Goal: Task Accomplishment & Management: Complete application form

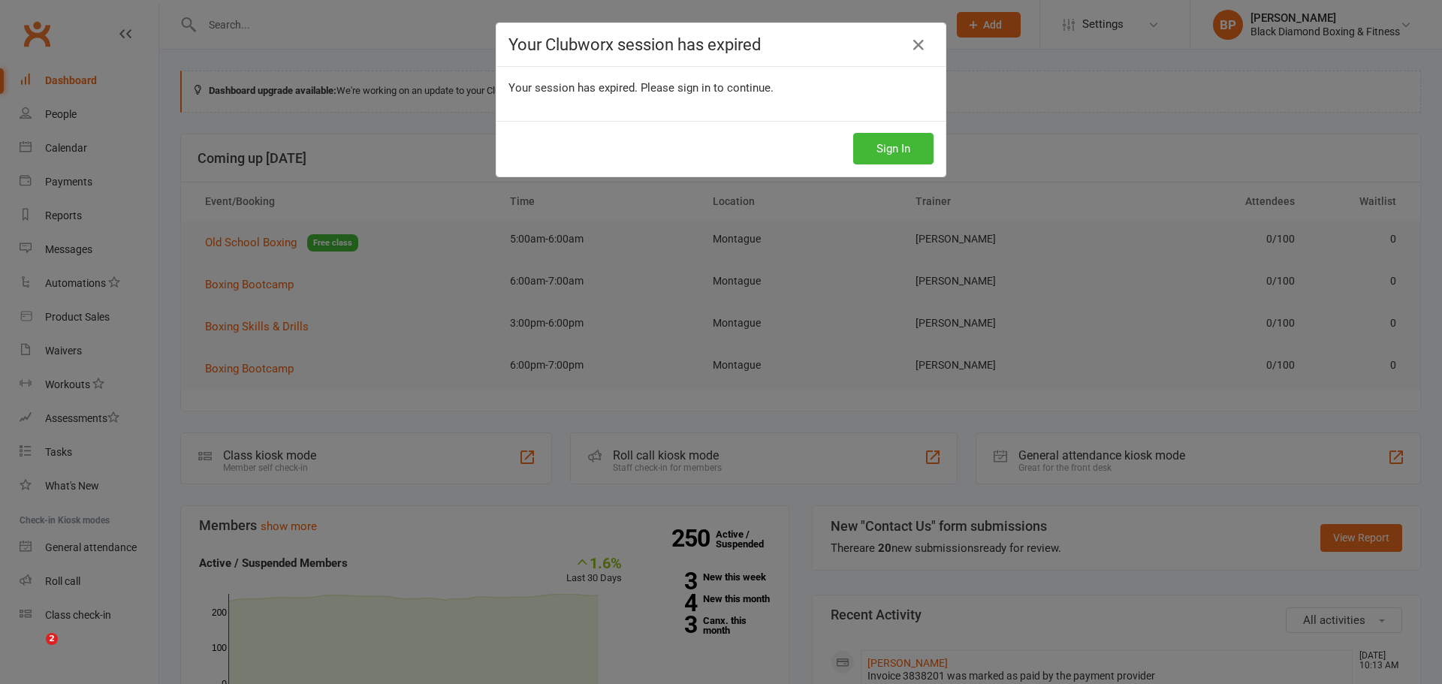
click at [857, 140] on button "Sign In" at bounding box center [893, 149] width 80 height 32
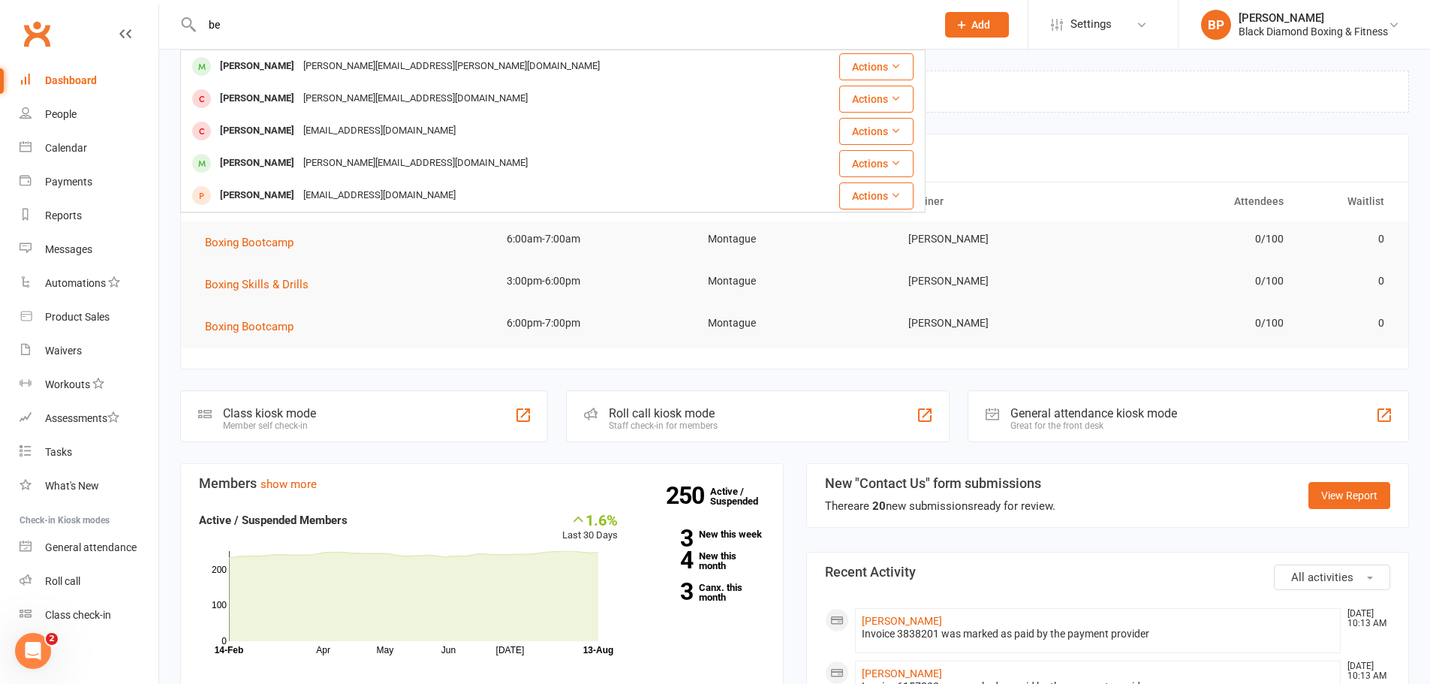
type input "b"
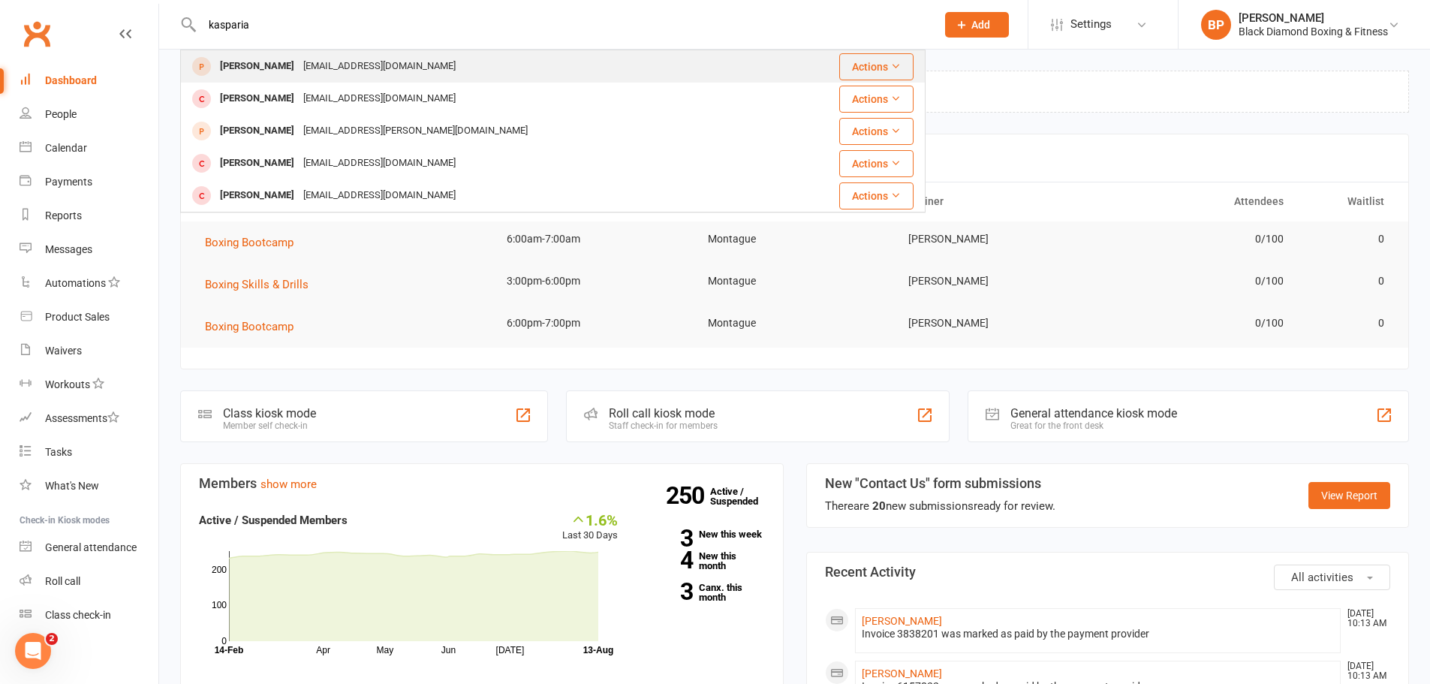
type input "kasparia"
click at [352, 59] on div "[EMAIL_ADDRESS][DOMAIN_NAME]" at bounding box center [379, 67] width 161 height 22
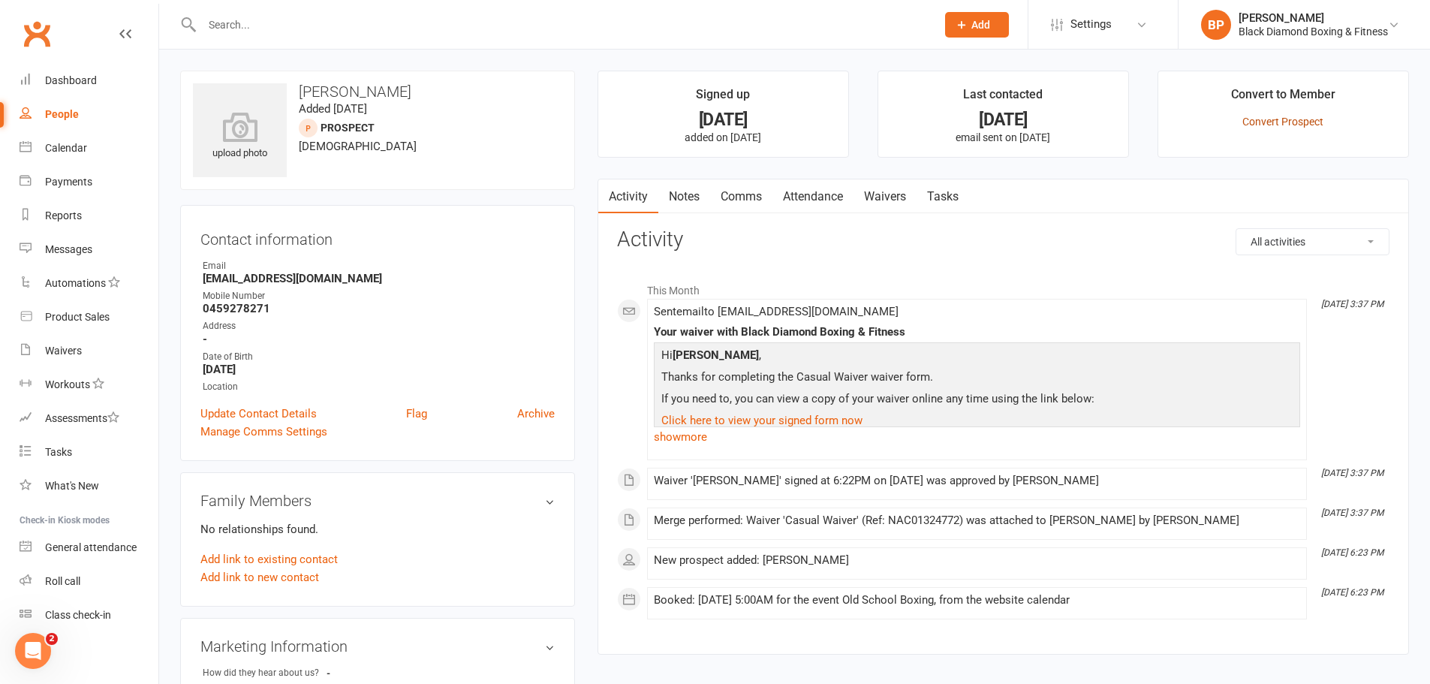
click at [1276, 122] on link "Convert Prospect" at bounding box center [1283, 122] width 81 height 12
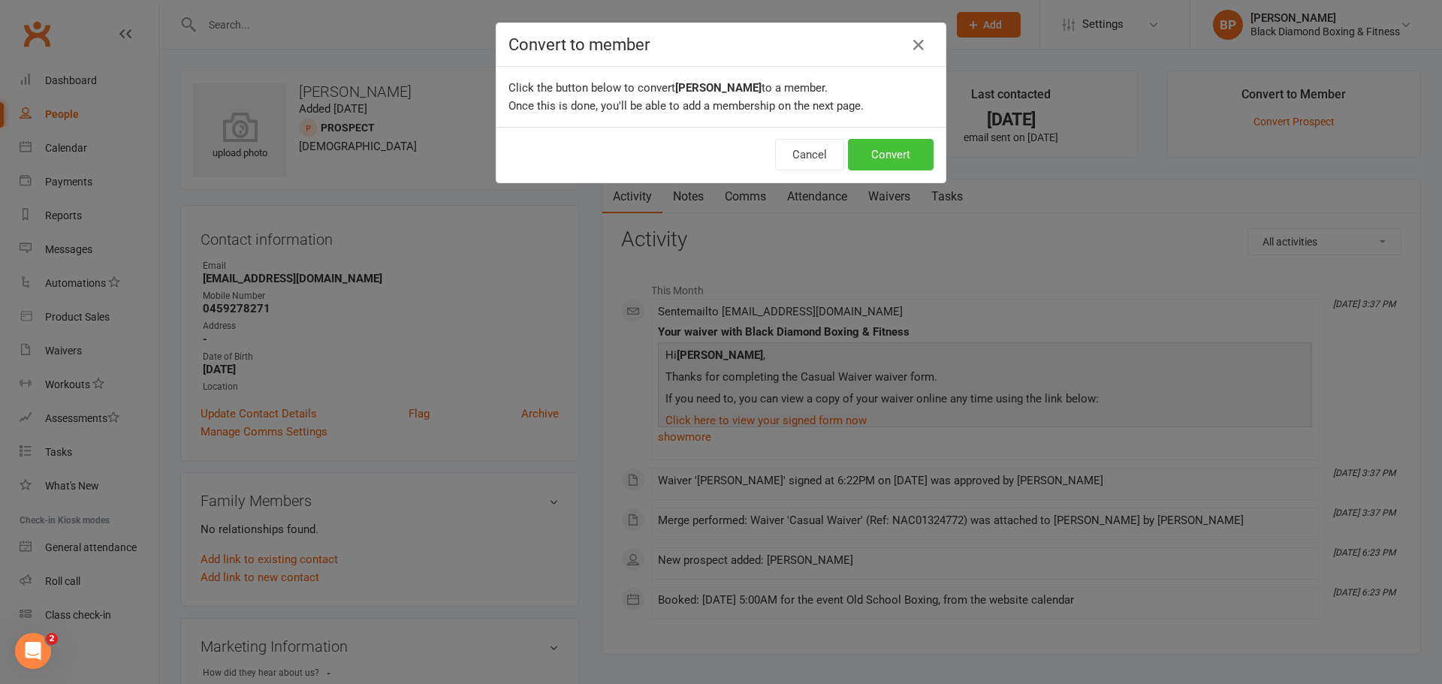
click at [916, 154] on button "Convert" at bounding box center [891, 155] width 86 height 32
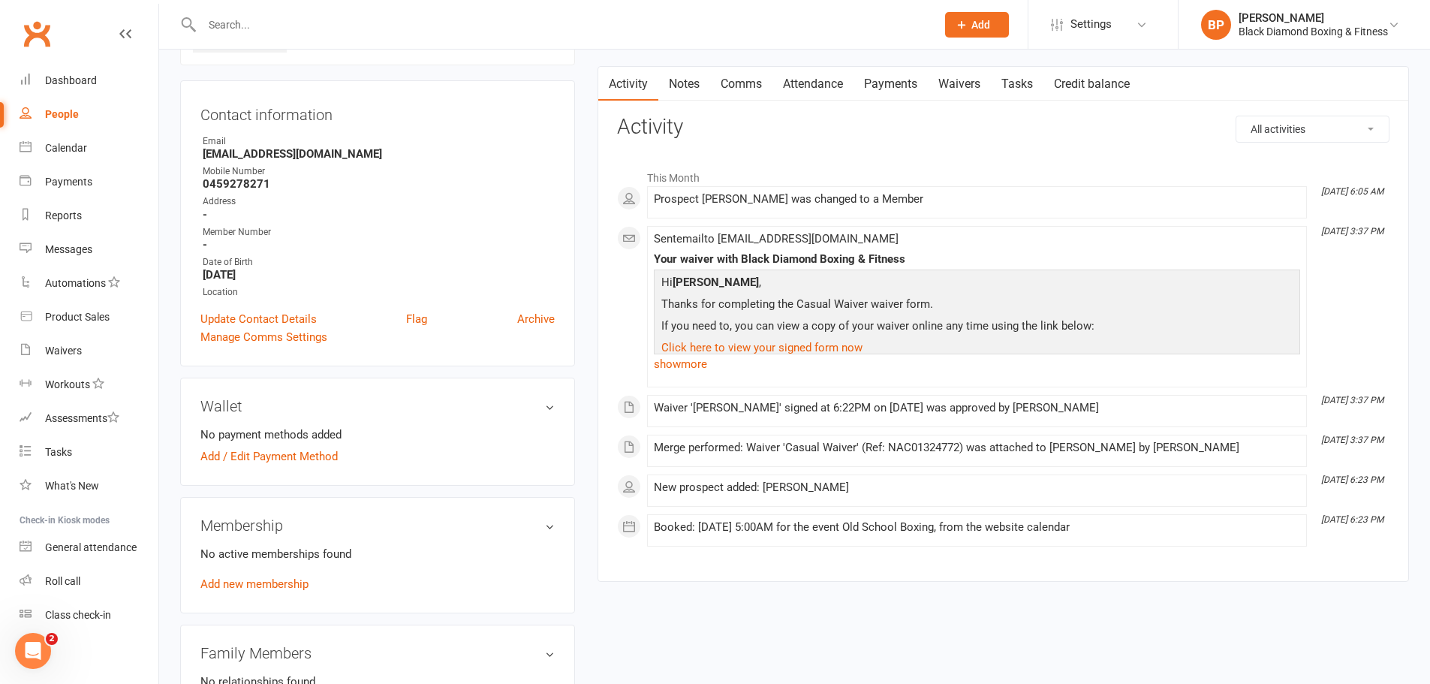
scroll to position [225, 0]
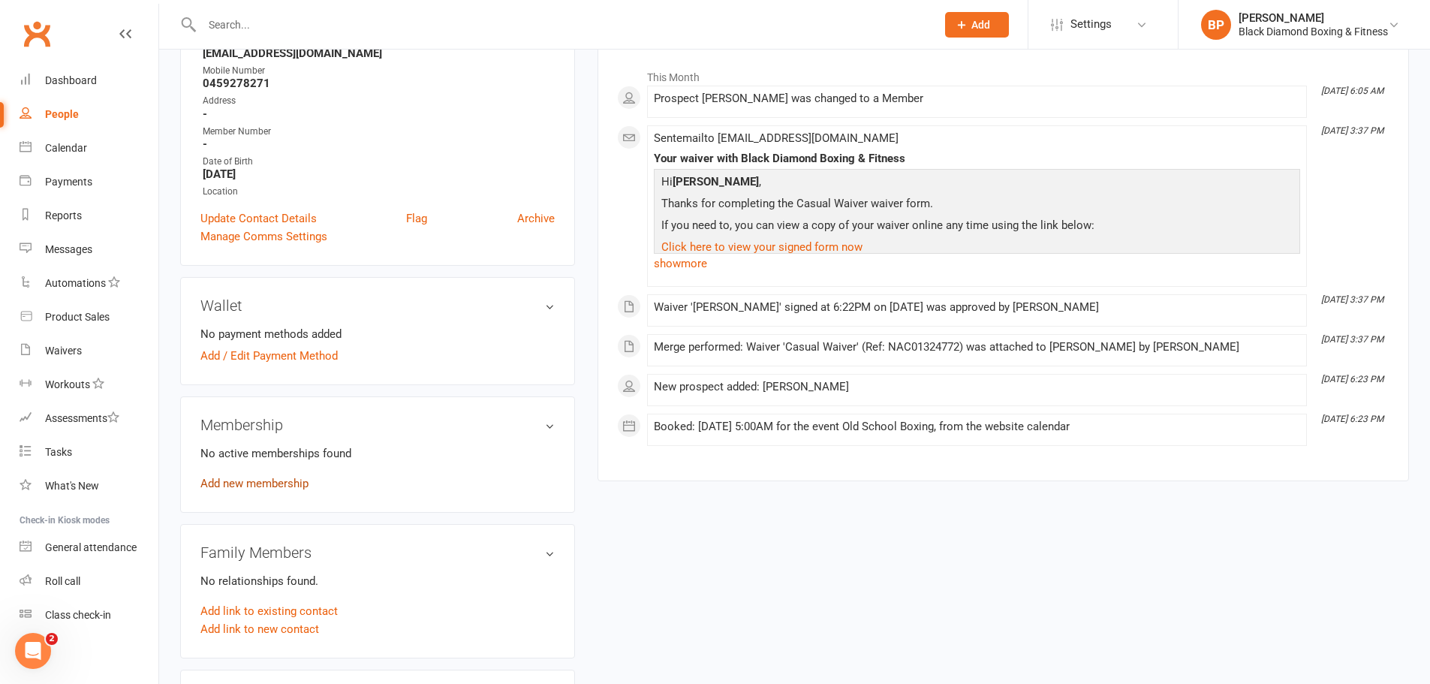
click at [282, 482] on link "Add new membership" at bounding box center [254, 484] width 108 height 14
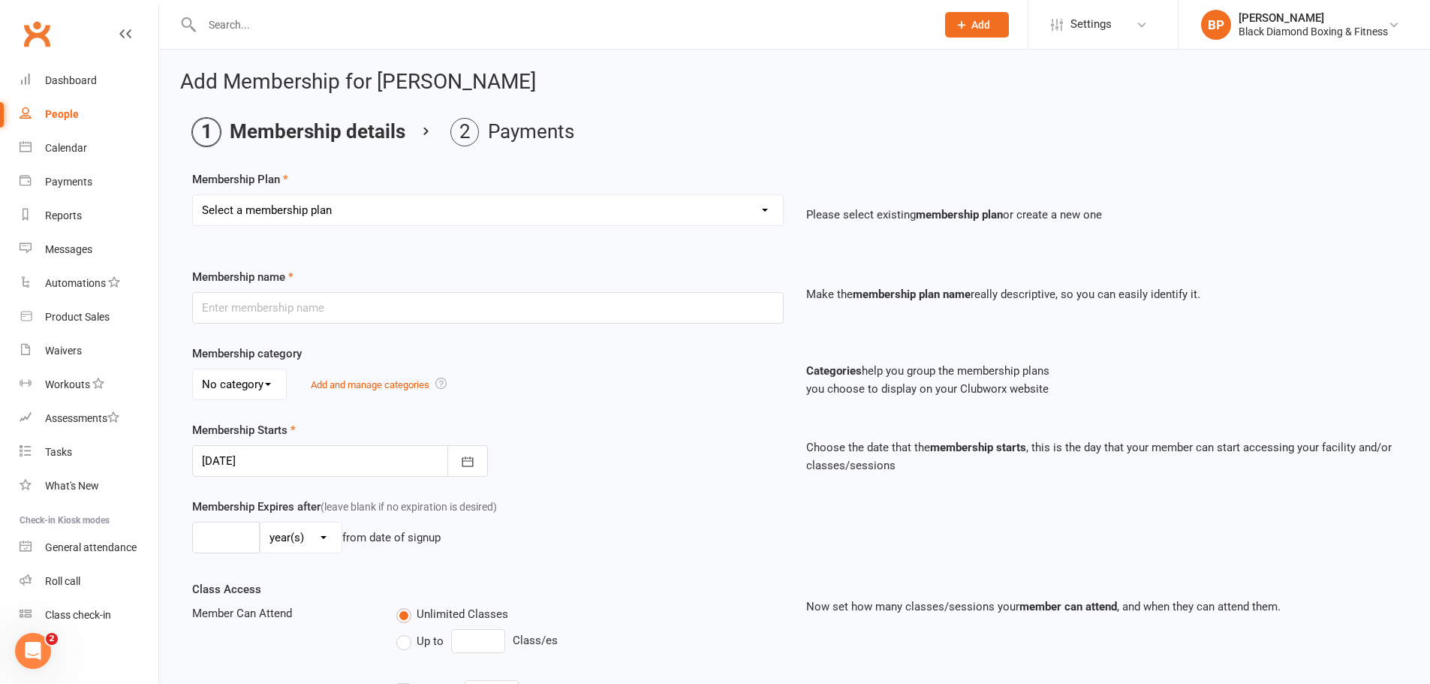
click at [516, 218] on select "Select a membership plan Create new Membership Plan Classic Membership U18/O55/…" at bounding box center [488, 210] width 590 height 30
select select "1"
click at [193, 195] on select "Select a membership plan Create new Membership Plan Classic Membership U18/O55/…" at bounding box center [488, 210] width 590 height 30
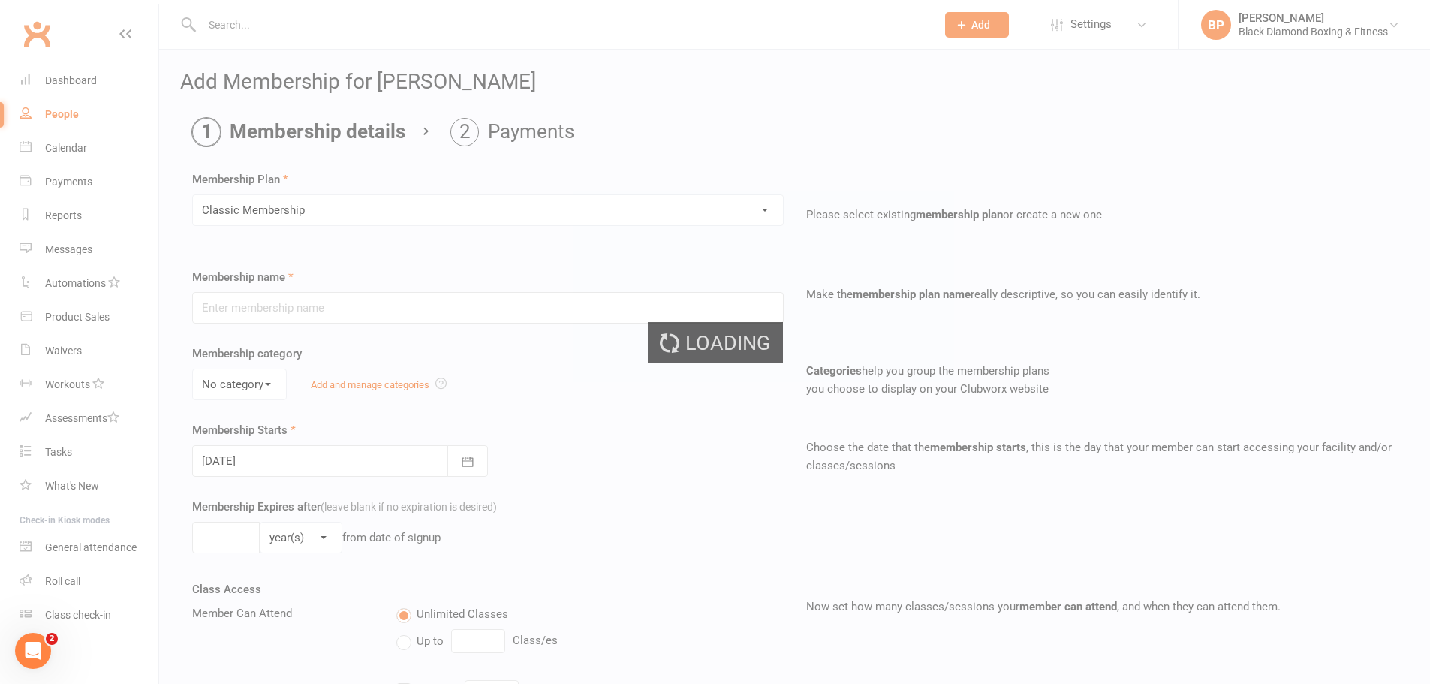
type input "Classic Membership"
select select "0"
type input "0"
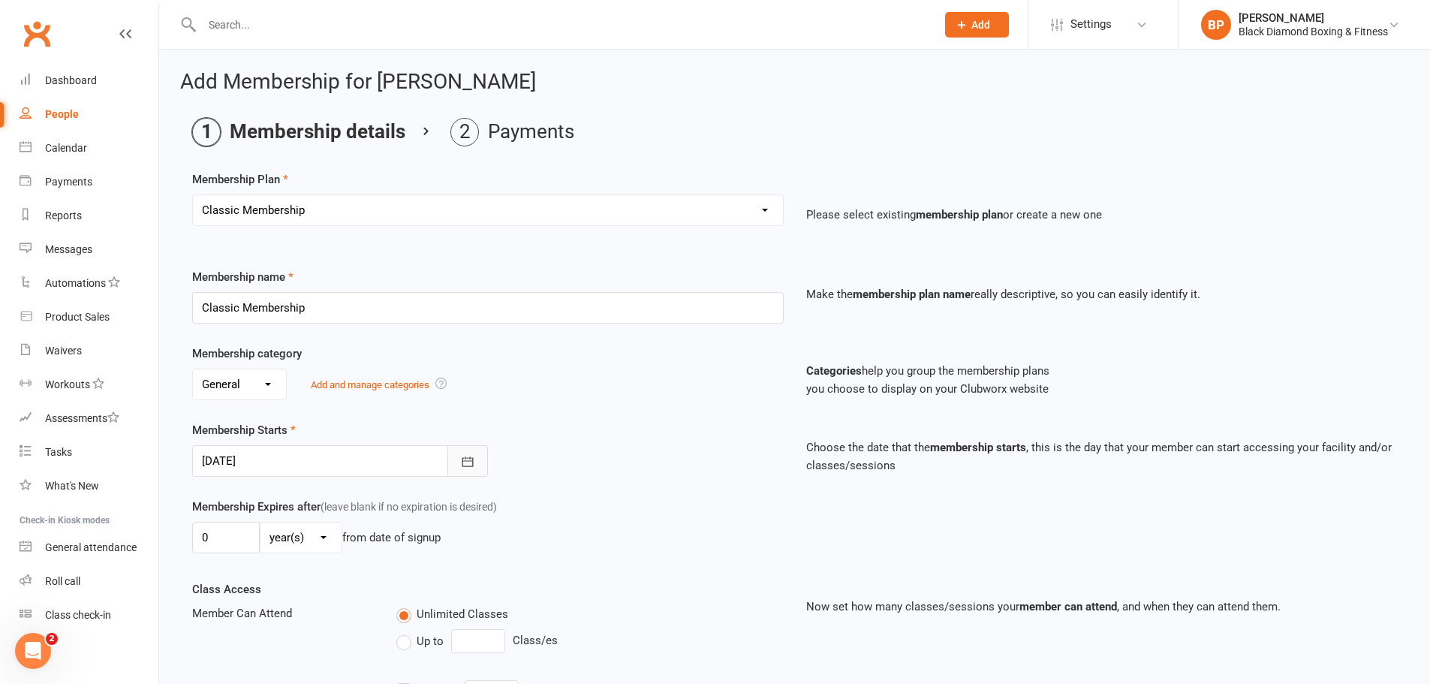
click at [476, 459] on button "button" at bounding box center [467, 461] width 41 height 32
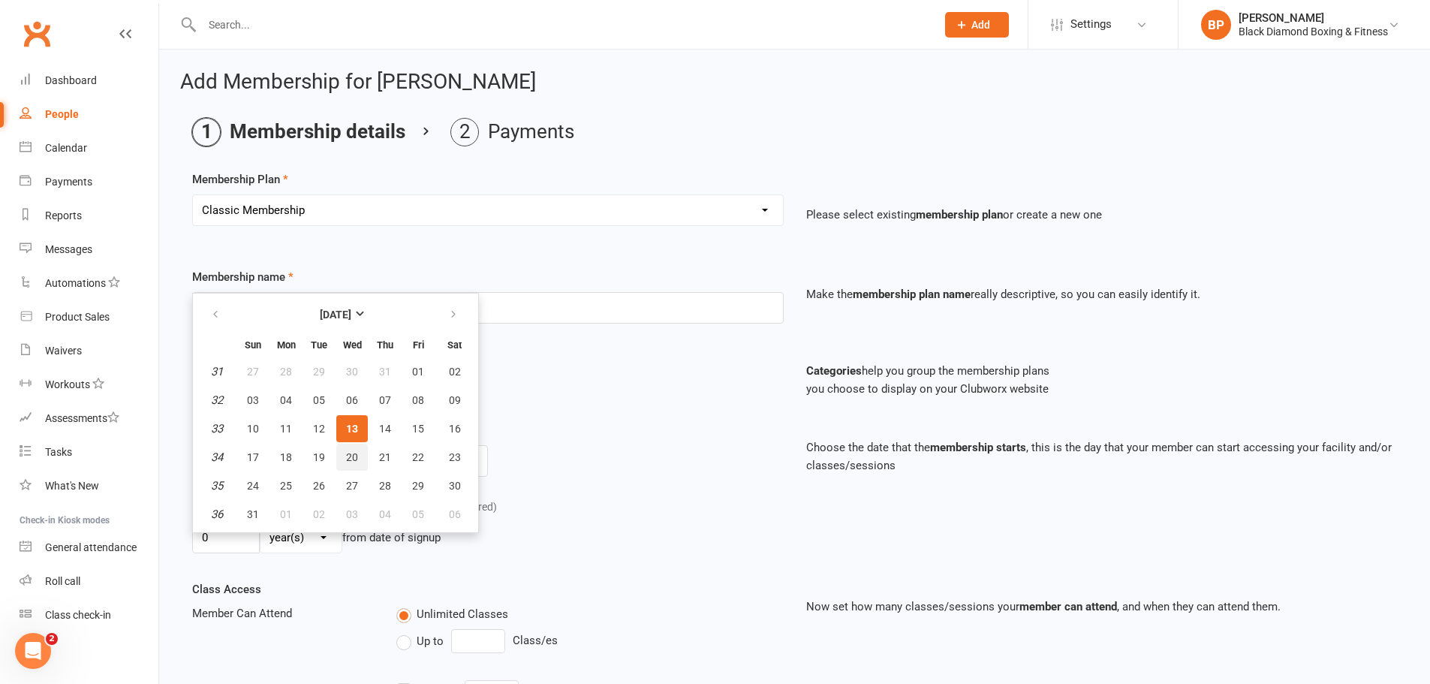
click at [358, 464] on button "20" at bounding box center [352, 457] width 32 height 27
type input "[DATE]"
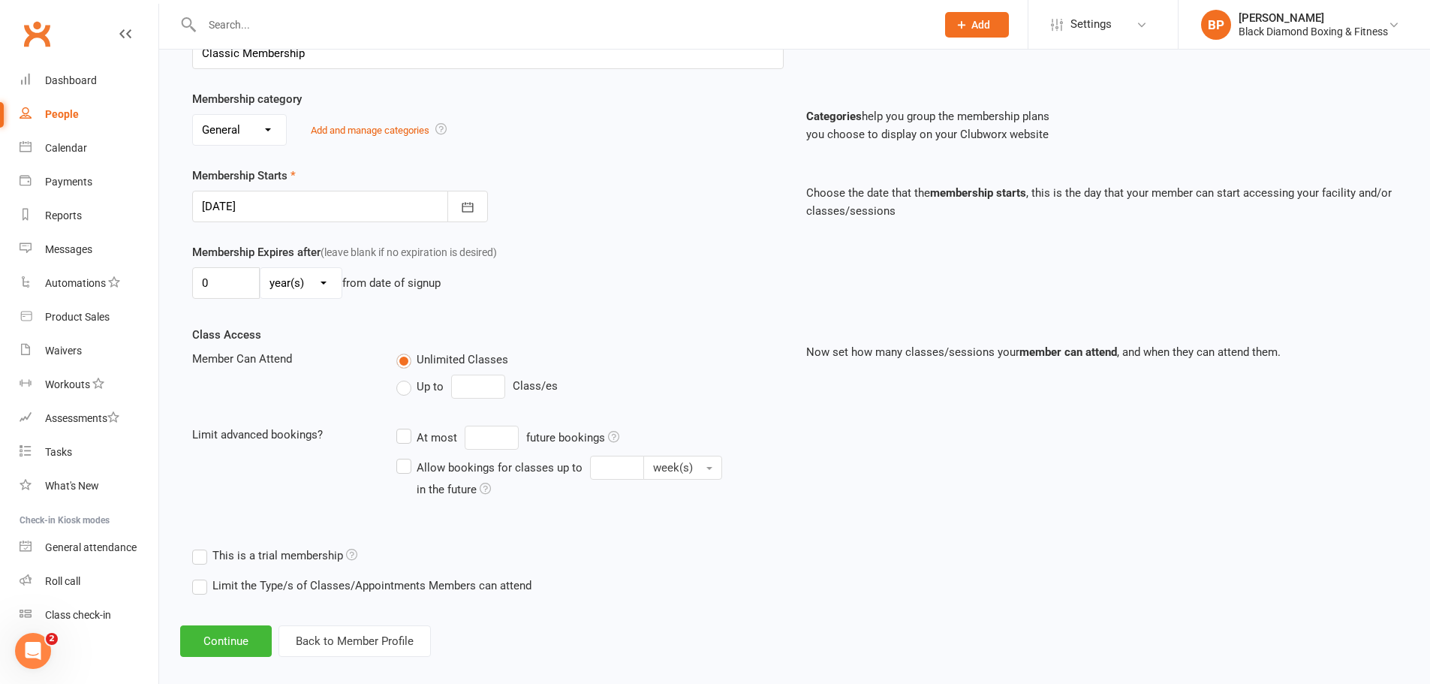
scroll to position [270, 0]
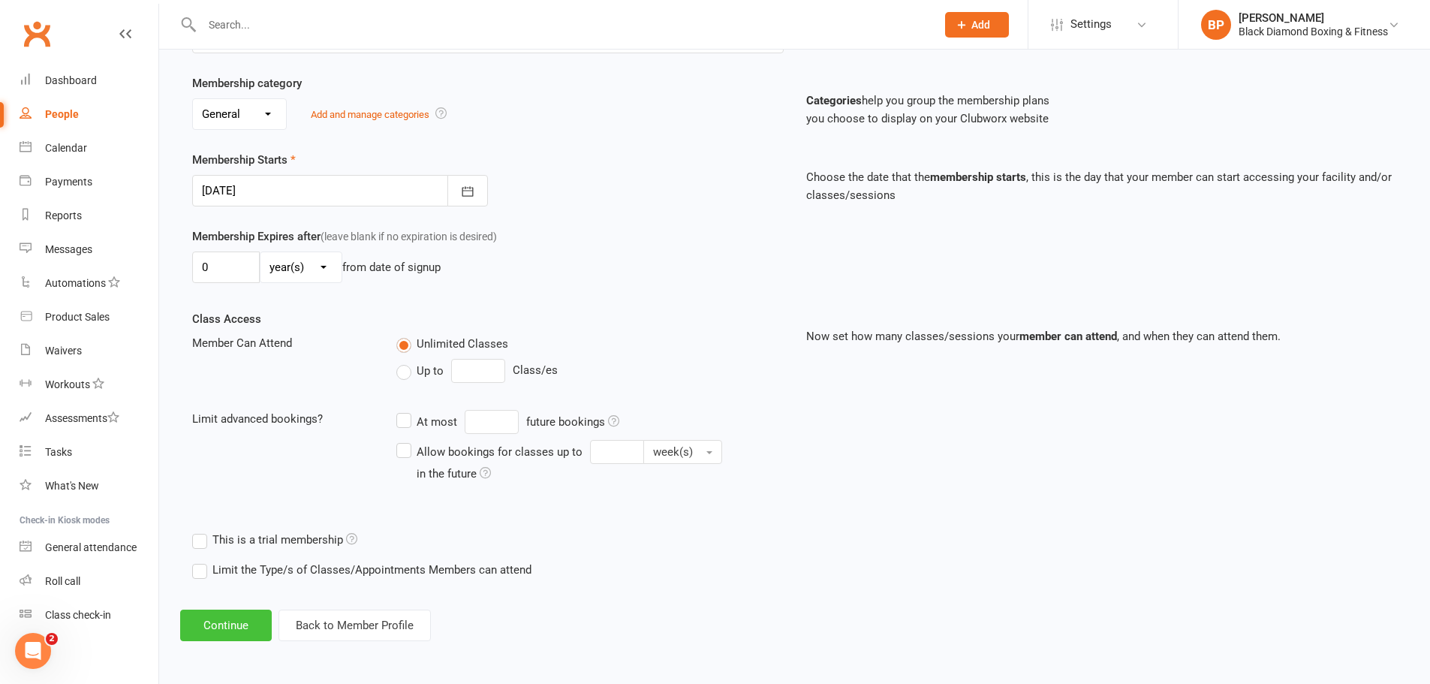
click at [246, 616] on button "Continue" at bounding box center [226, 626] width 92 height 32
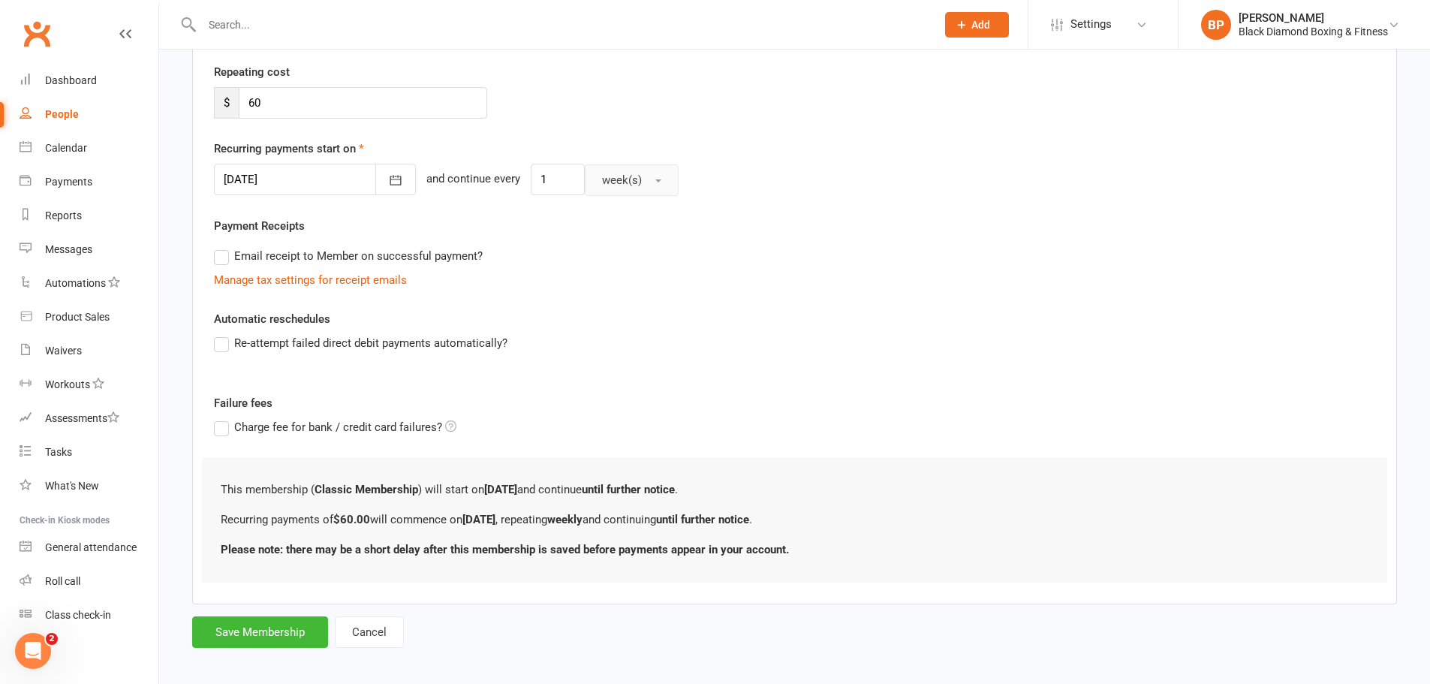
scroll to position [288, 0]
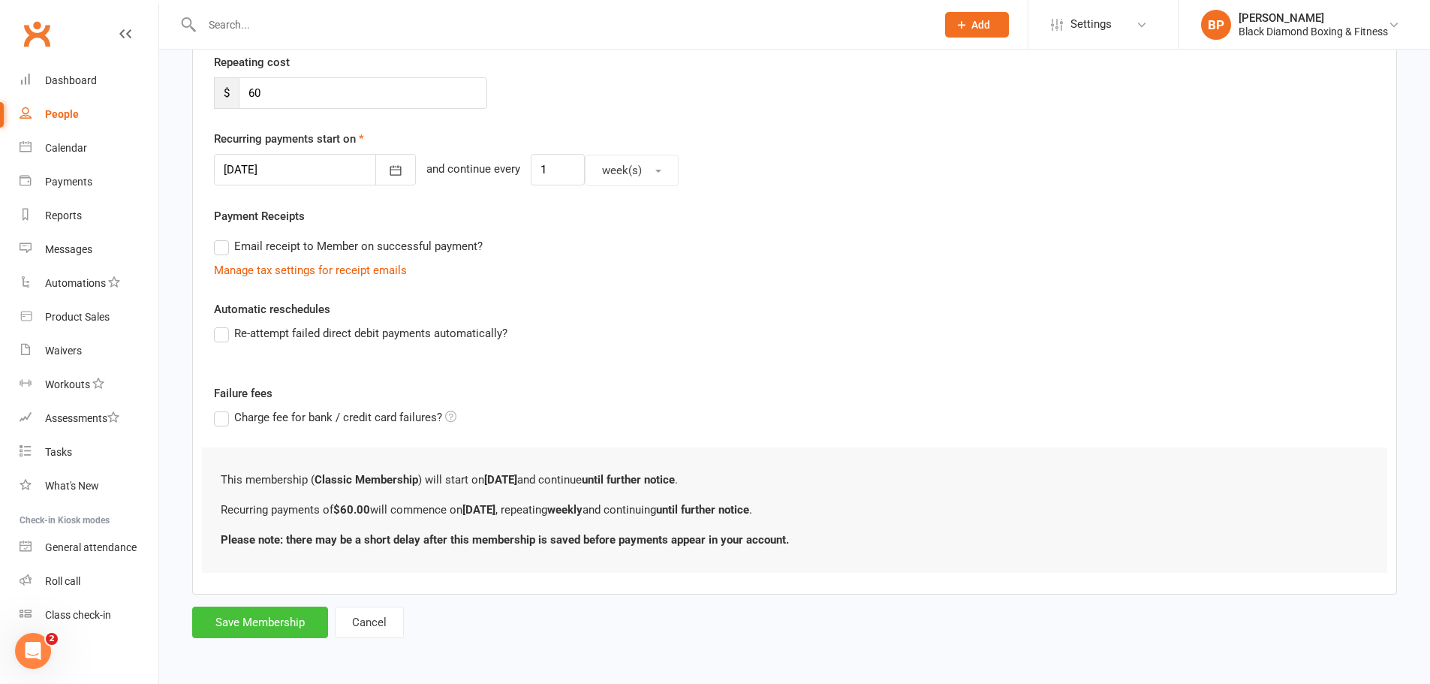
click at [274, 611] on button "Save Membership" at bounding box center [260, 623] width 136 height 32
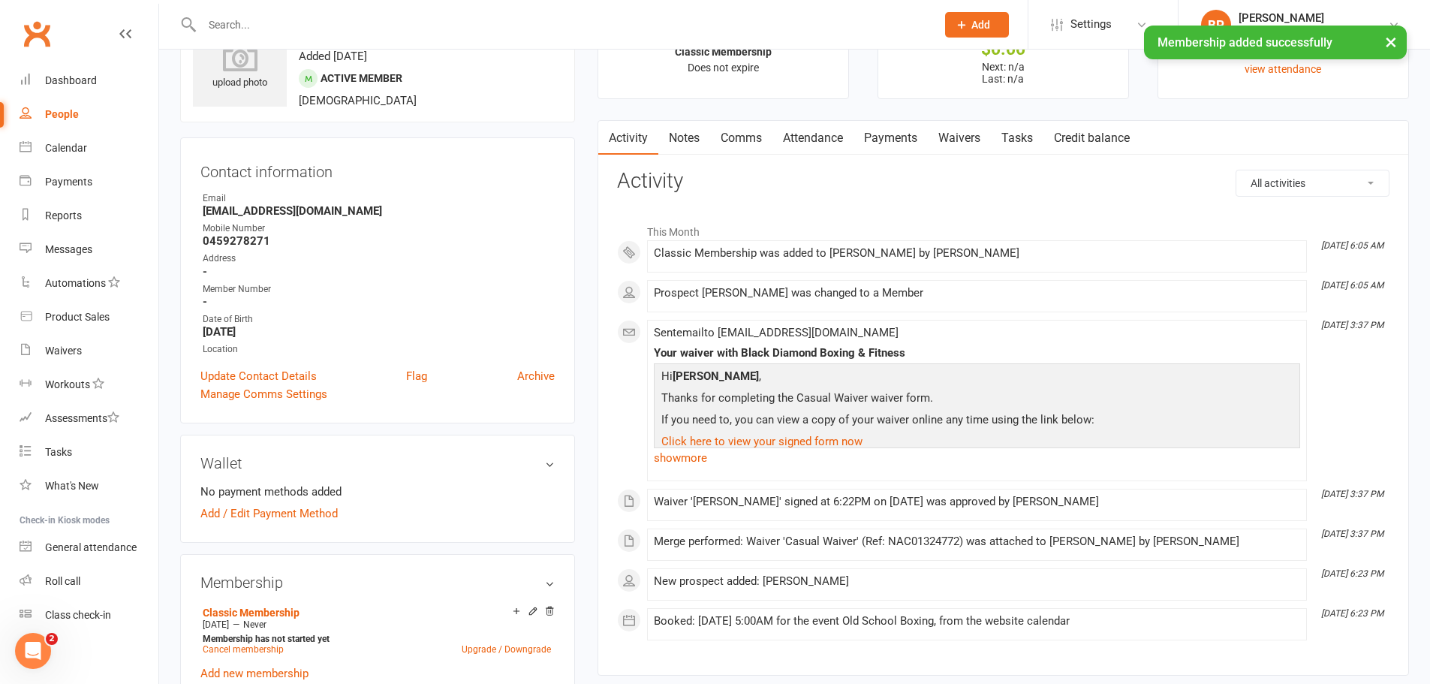
scroll to position [375, 0]
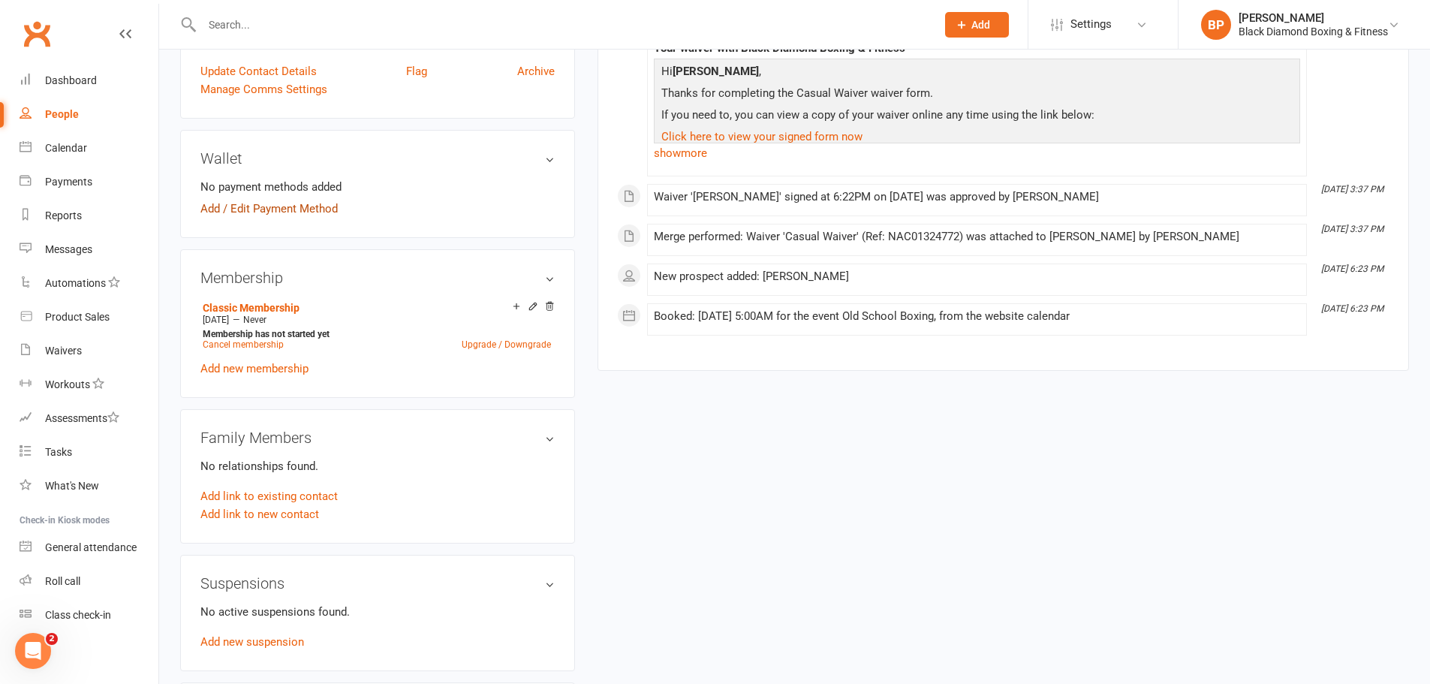
click at [300, 208] on link "Add / Edit Payment Method" at bounding box center [268, 209] width 137 height 18
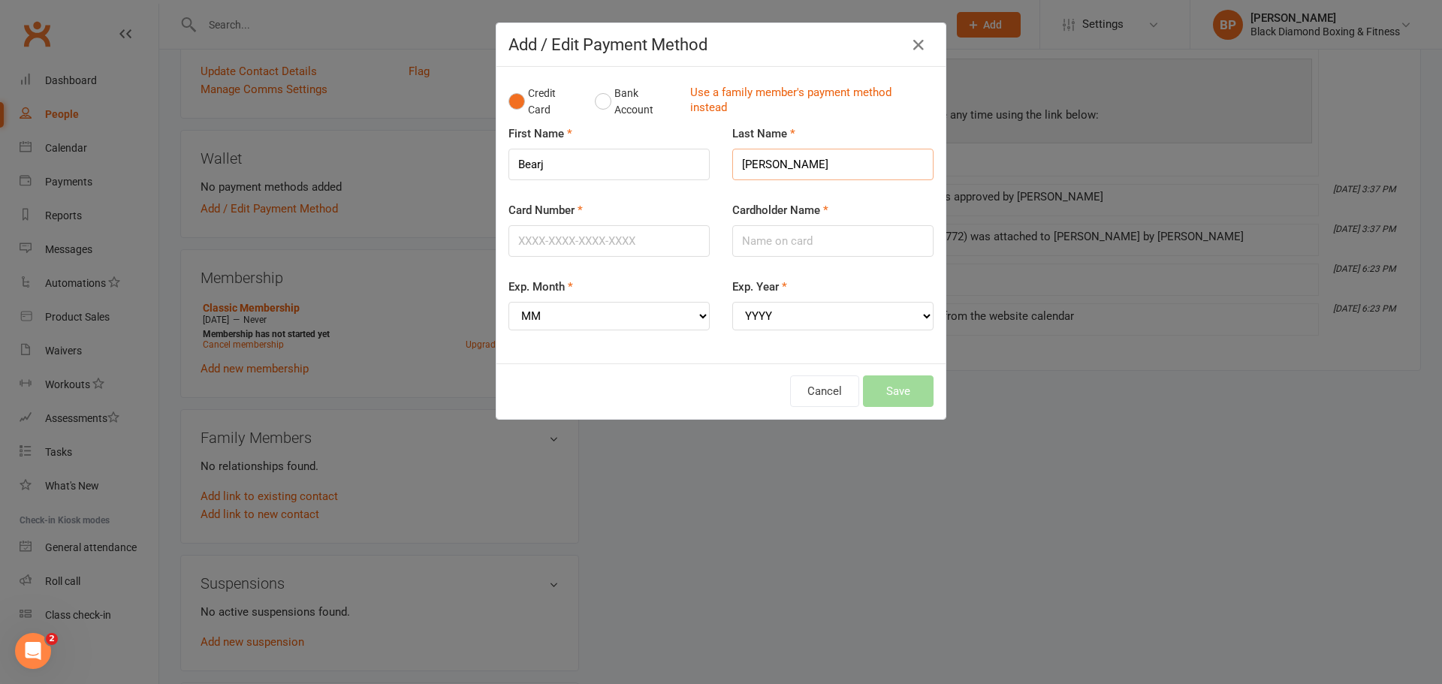
drag, startPoint x: 785, startPoint y: 167, endPoint x: 707, endPoint y: 166, distance: 77.3
click at [707, 166] on div "First Name Bearj Last Name [PERSON_NAME]" at bounding box center [720, 163] width 447 height 77
click at [818, 240] on input "Cardholder Name" at bounding box center [832, 241] width 201 height 32
paste input "[PERSON_NAME]"
type input "[PERSON_NAME]"
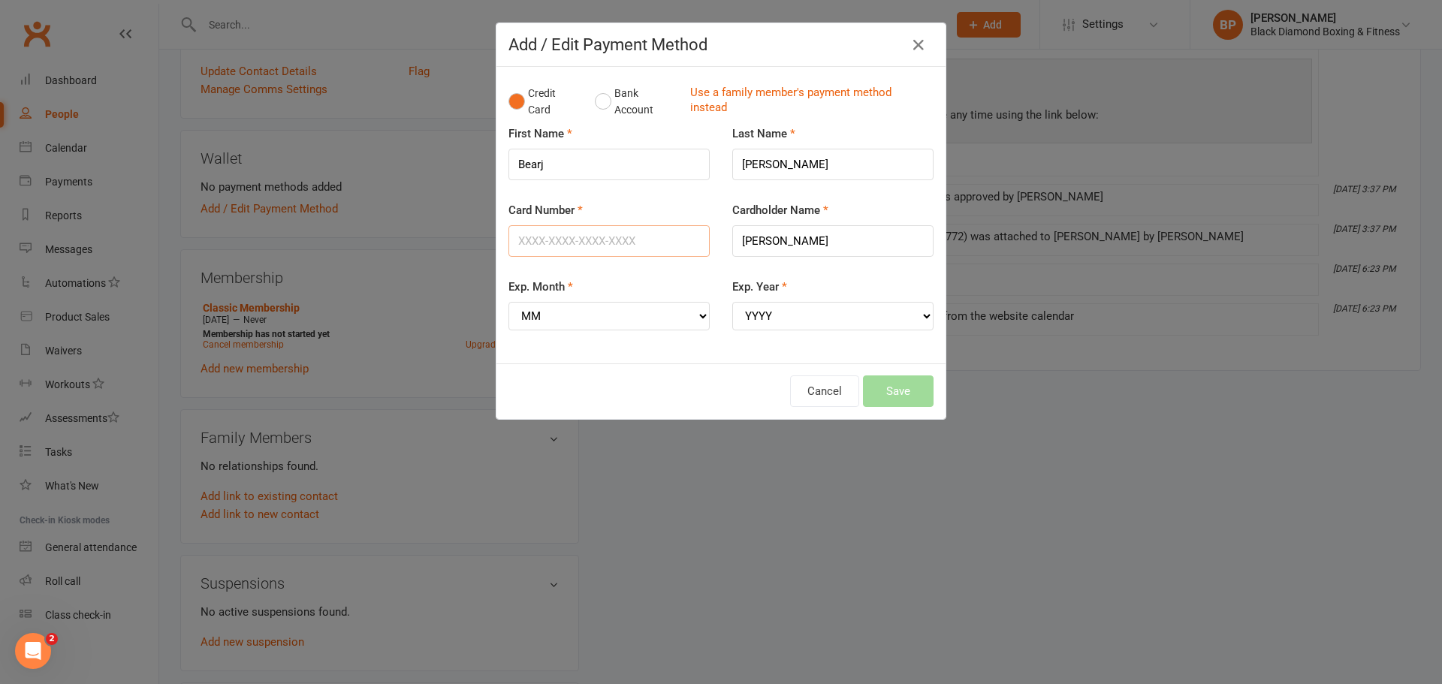
click at [684, 233] on input "Card Number" at bounding box center [608, 241] width 201 height 32
type input "[CREDIT_CARD_NUMBER]"
click at [560, 310] on select "MM 01 02 03 04 05 06 07 08 09 10 11 12" at bounding box center [608, 316] width 201 height 29
select select "06"
click at [508, 302] on select "MM 01 02 03 04 05 06 07 08 09 10 11 12" at bounding box center [608, 316] width 201 height 29
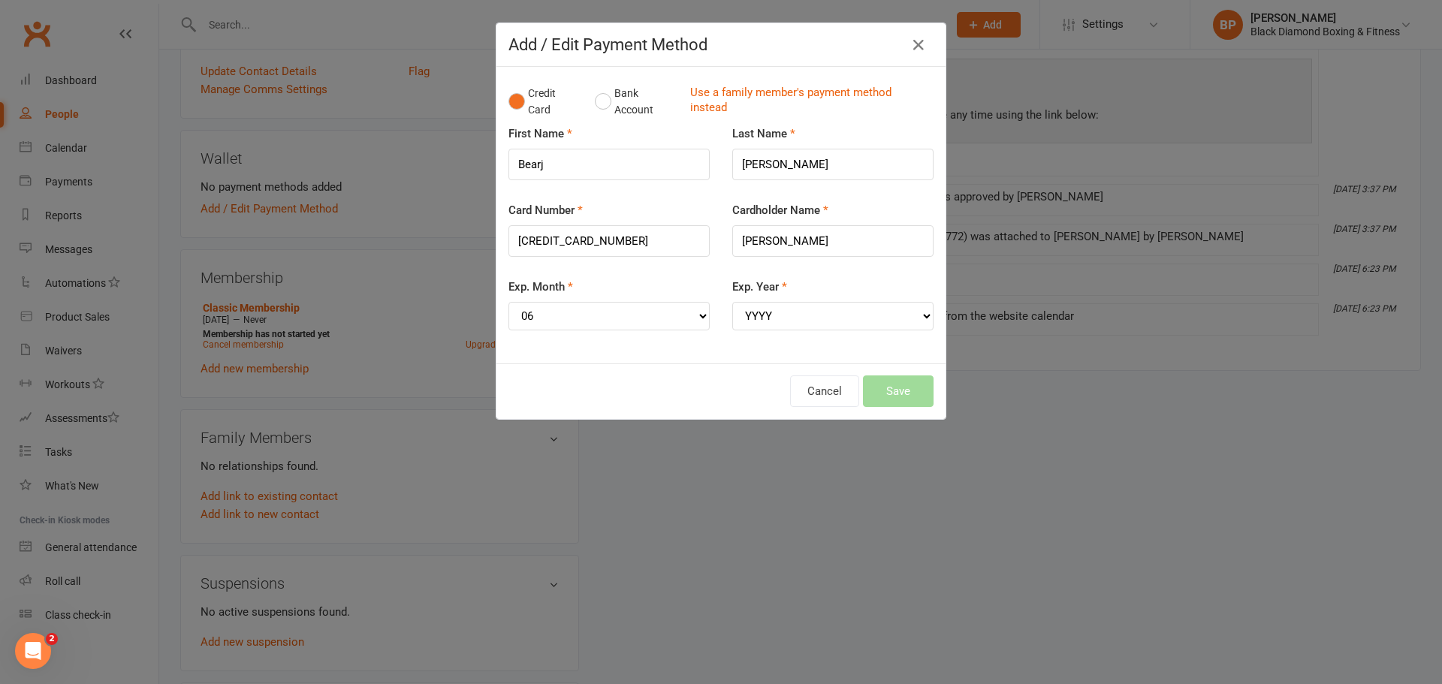
click at [771, 334] on div "Exp. Year YYYY 2025 2026 2027 2028 2029 2030 2031 2032 2033 2034" at bounding box center [833, 315] width 224 height 74
drag, startPoint x: 785, startPoint y: 317, endPoint x: 782, endPoint y: 330, distance: 13.1
click at [785, 317] on select "YYYY 2025 2026 2027 2028 2029 2030 2031 2032 2033 2034" at bounding box center [832, 316] width 201 height 29
select select "2028"
click at [732, 302] on select "YYYY 2025 2026 2027 2028 2029 2030 2031 2032 2033 2034" at bounding box center [832, 316] width 201 height 29
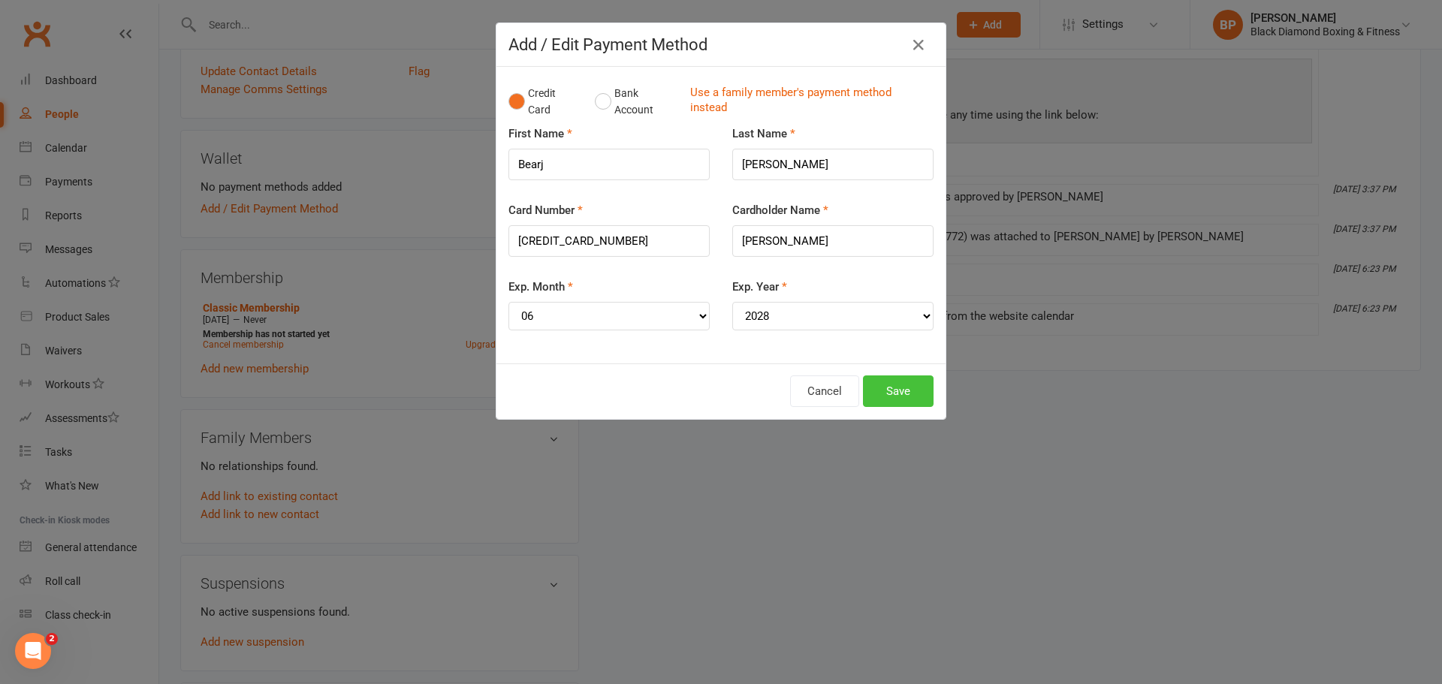
click at [877, 380] on button "Save" at bounding box center [898, 391] width 71 height 32
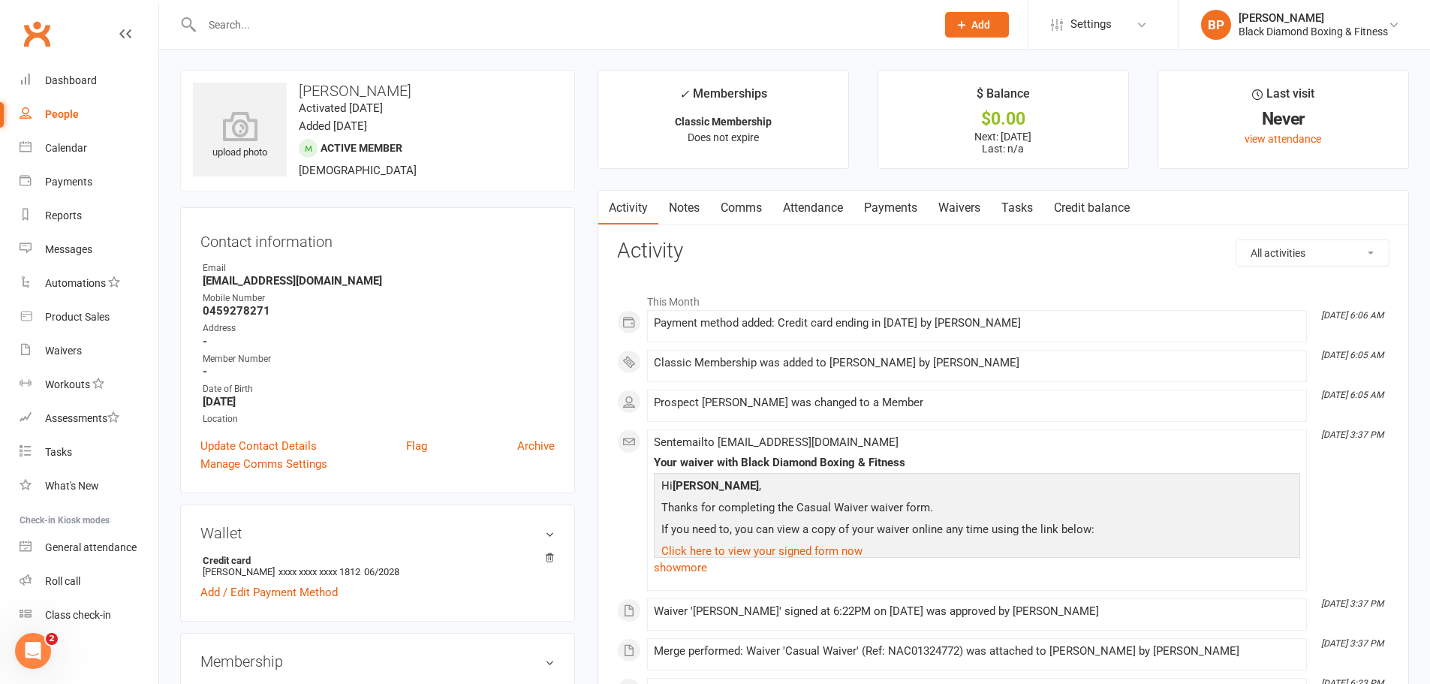
scroll to position [0, 0]
drag, startPoint x: 412, startPoint y: 91, endPoint x: 289, endPoint y: 98, distance: 123.4
click at [298, 95] on h3 "[PERSON_NAME]" at bounding box center [377, 91] width 369 height 17
copy h3 "[PERSON_NAME]"
